Goal: Task Accomplishment & Management: Complete application form

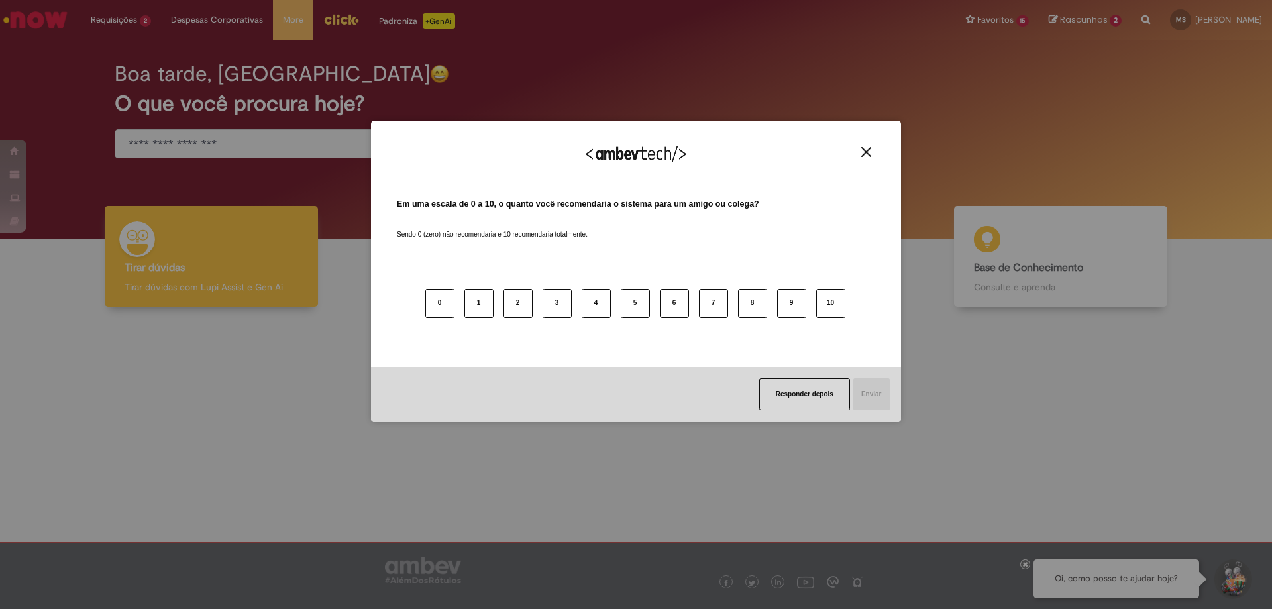
click at [122, 103] on div "Agradecemos seu feedback! Em uma escala de 0 a 10, o quanto você recomendaria o…" at bounding box center [636, 304] width 1272 height 609
click at [866, 158] on div "Agradecemos seu feedback!" at bounding box center [636, 162] width 498 height 52
click at [866, 154] on img "Close" at bounding box center [866, 152] width 10 height 10
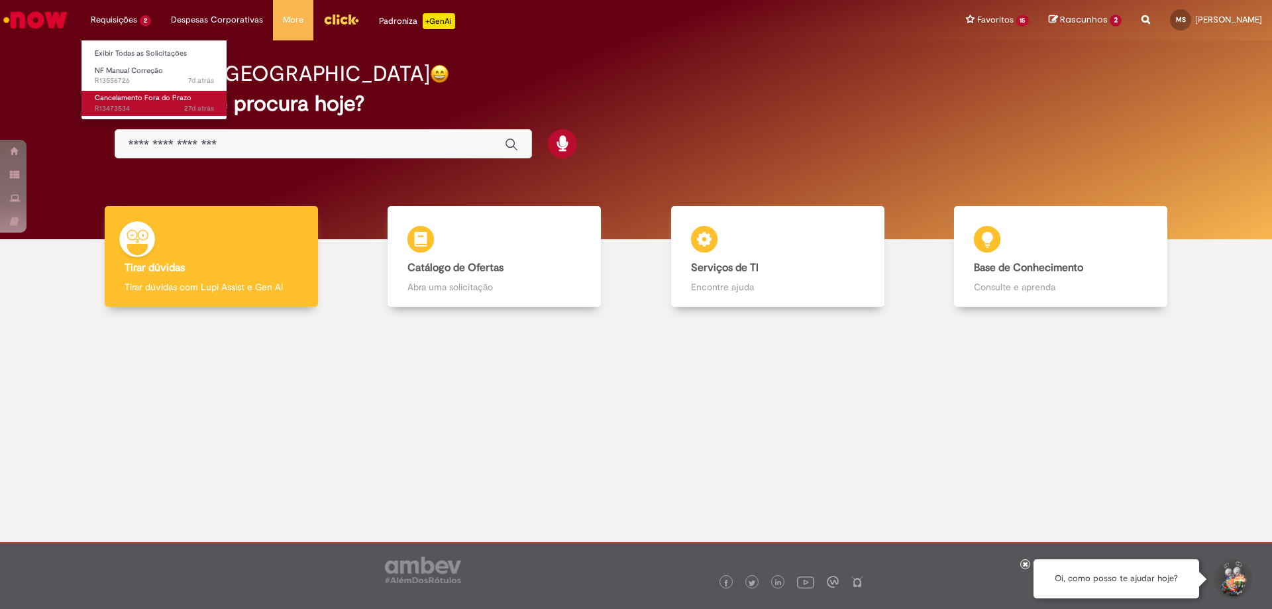
click at [116, 98] on span "Cancelamento Fora do Prazo" at bounding box center [143, 98] width 97 height 10
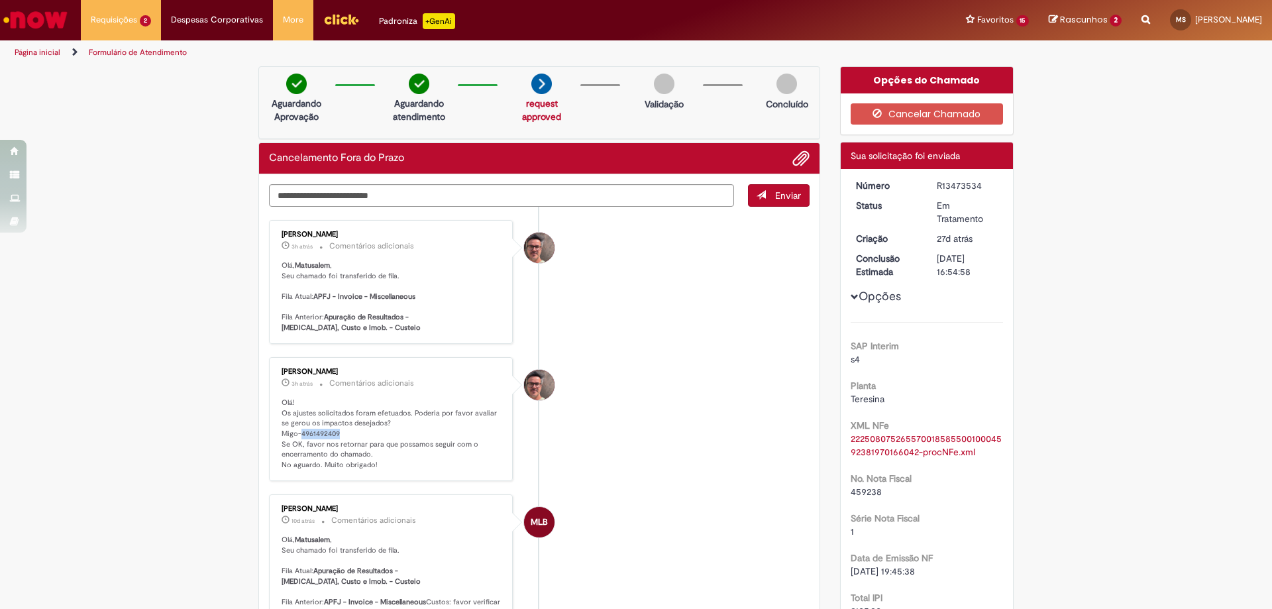
drag, startPoint x: 296, startPoint y: 431, endPoint x: 339, endPoint y: 431, distance: 43.1
click at [339, 431] on p "Olá! Os ajustes solicitados foram efetuados. Poderia por favor avaliar se gerou…" at bounding box center [392, 433] width 221 height 73
copy p "4961492409"
